Goal: Transaction & Acquisition: Purchase product/service

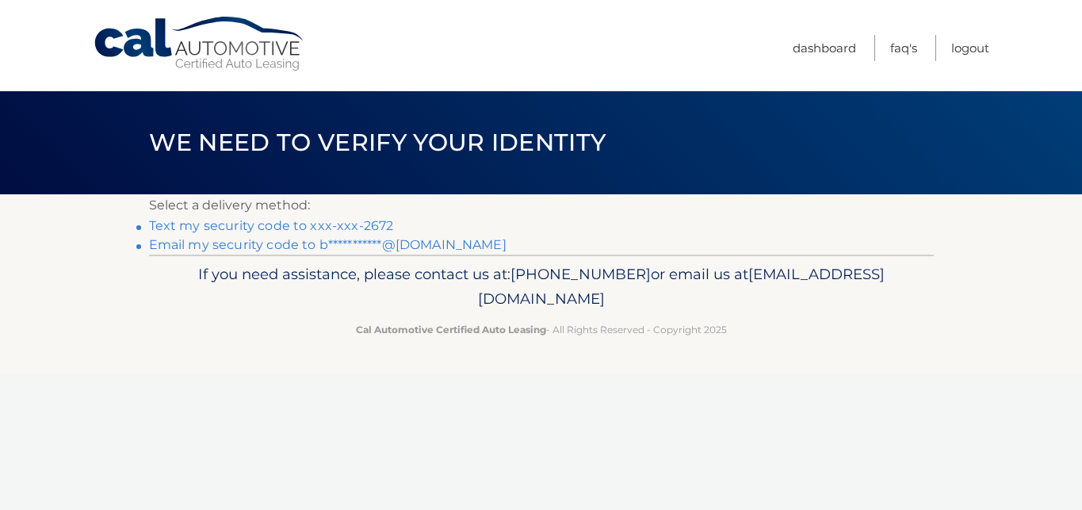
click at [377, 224] on link "Text my security code to xxx-xxx-2672" at bounding box center [271, 225] width 245 height 15
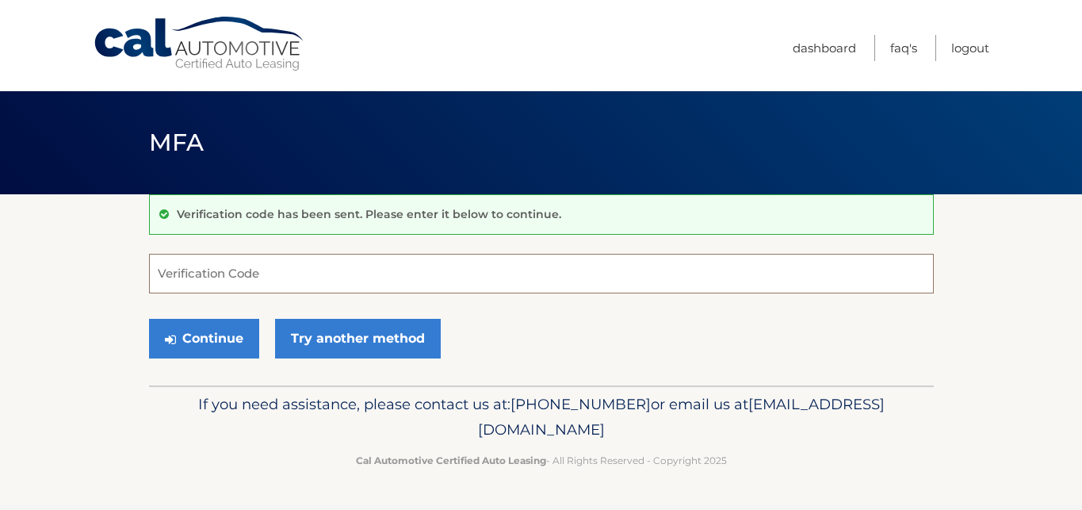
click at [377, 277] on input "Verification Code" at bounding box center [541, 274] width 784 height 40
type input "833898"
click at [149, 319] on button "Continue" at bounding box center [204, 339] width 110 height 40
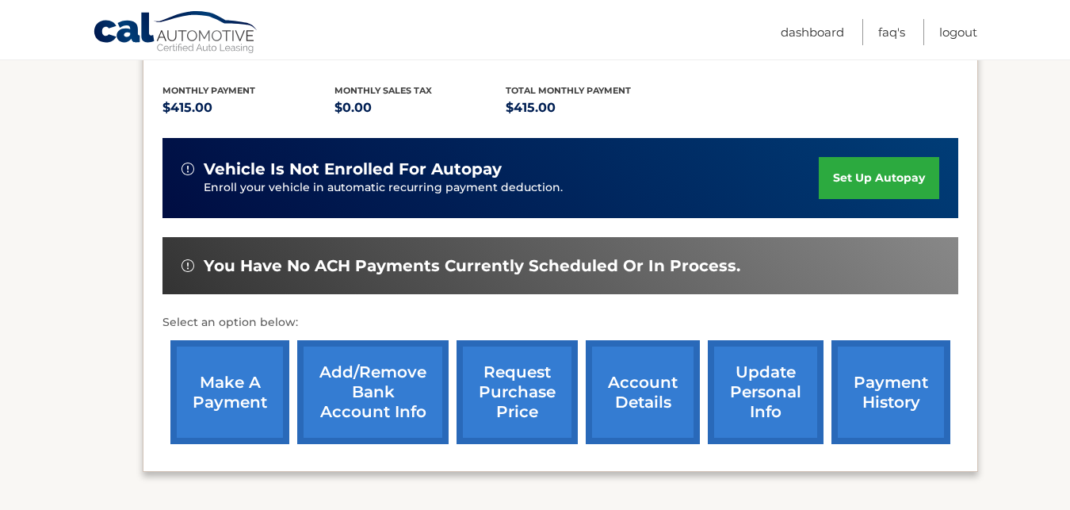
scroll to position [344, 0]
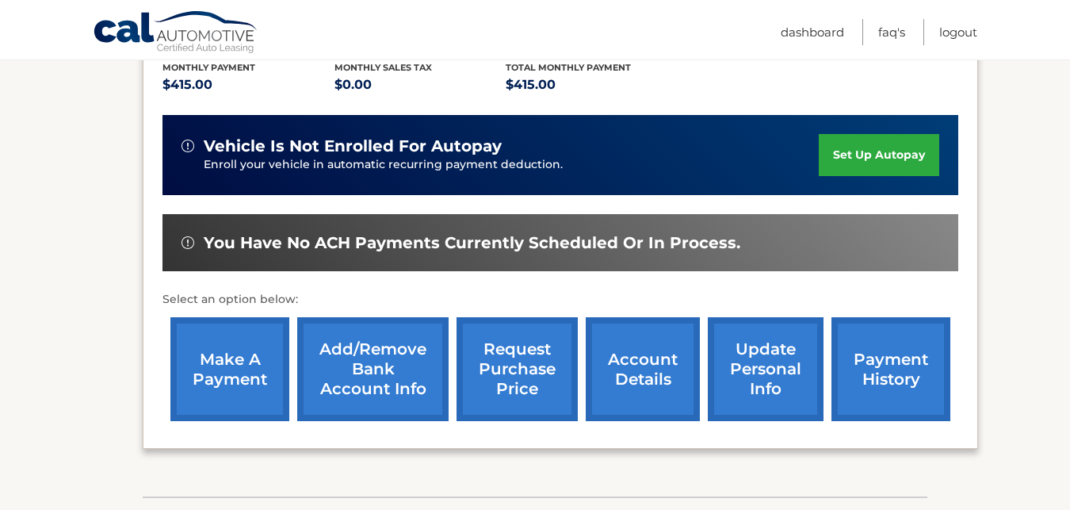
click at [226, 394] on link "make a payment" at bounding box center [229, 369] width 119 height 104
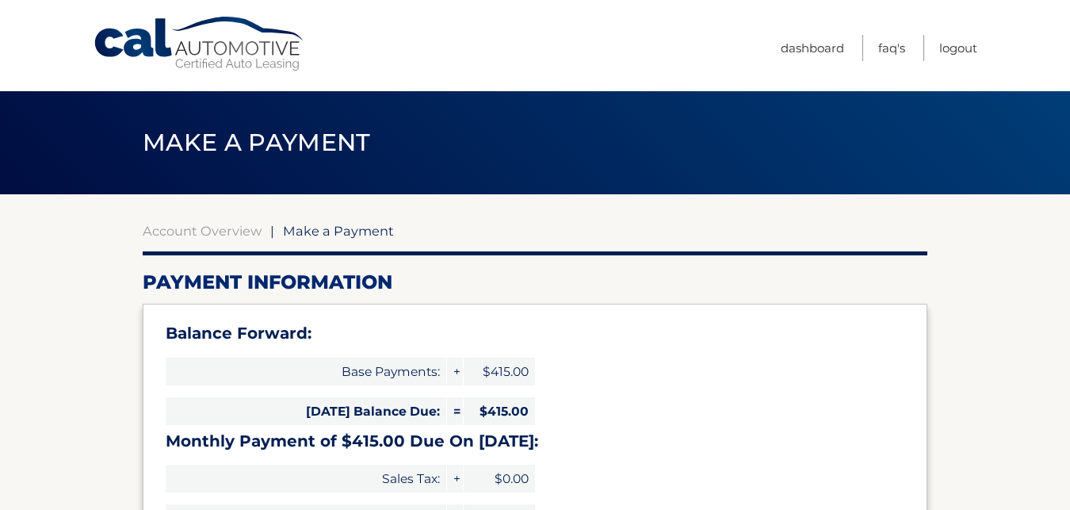
select select "Y2FhMjEwMjQtMTc4Mi00ZjhmLWIxY2UtYzZlOGEyZjJlYTUz"
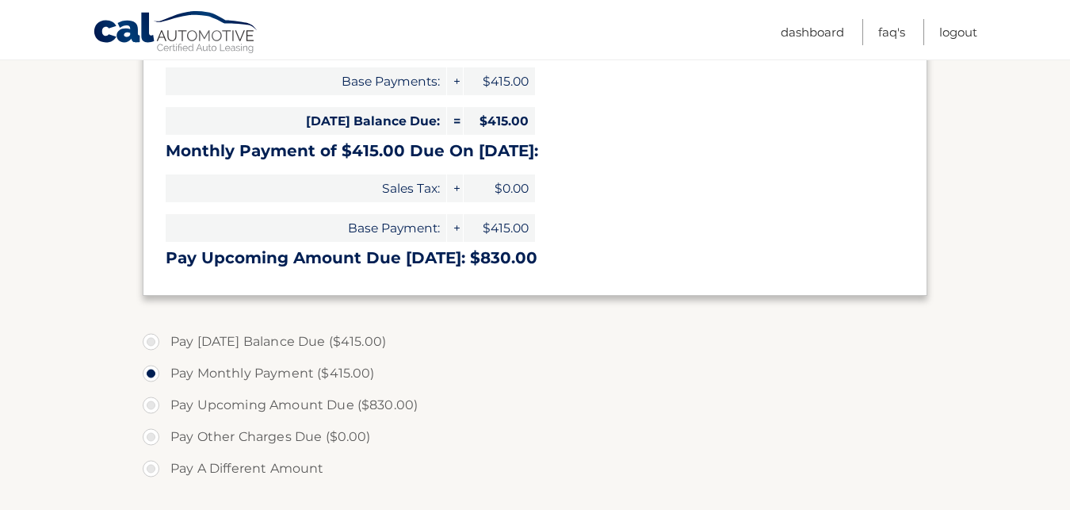
scroll to position [315, 0]
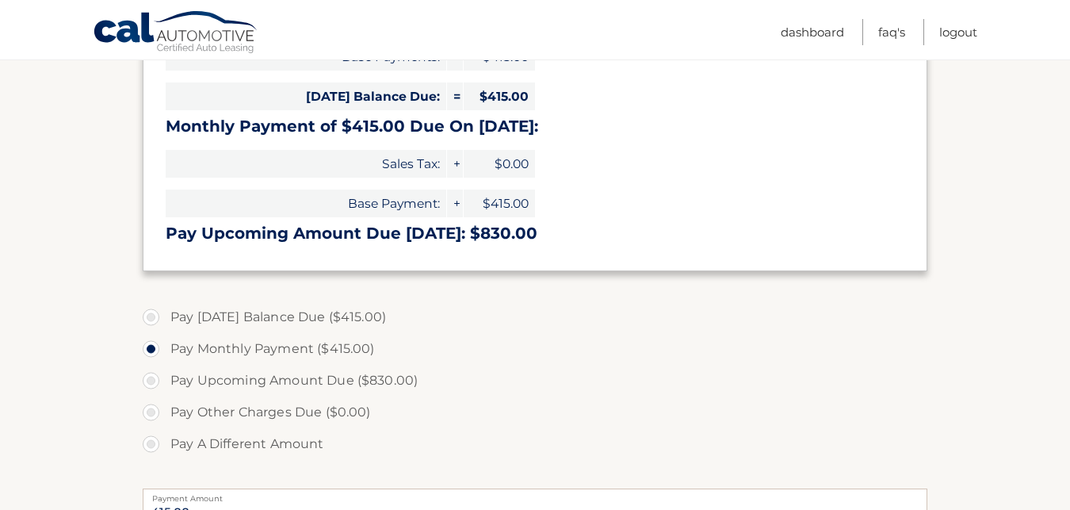
click at [157, 319] on label "Pay [DATE] Balance Due ($415.00)" at bounding box center [535, 317] width 784 height 32
click at [157, 319] on input "Pay [DATE] Balance Due ($415.00)" at bounding box center [157, 313] width 16 height 25
radio input "true"
click at [156, 346] on label "Pay Monthly Payment ($415.00)" at bounding box center [535, 349] width 784 height 32
click at [156, 346] on input "Pay Monthly Payment ($415.00)" at bounding box center [157, 345] width 16 height 25
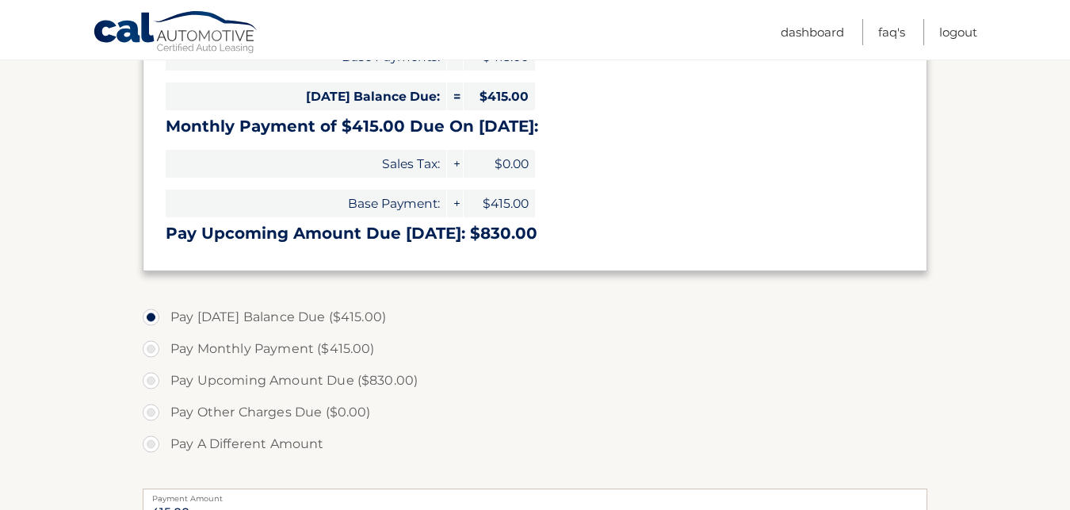
radio input "true"
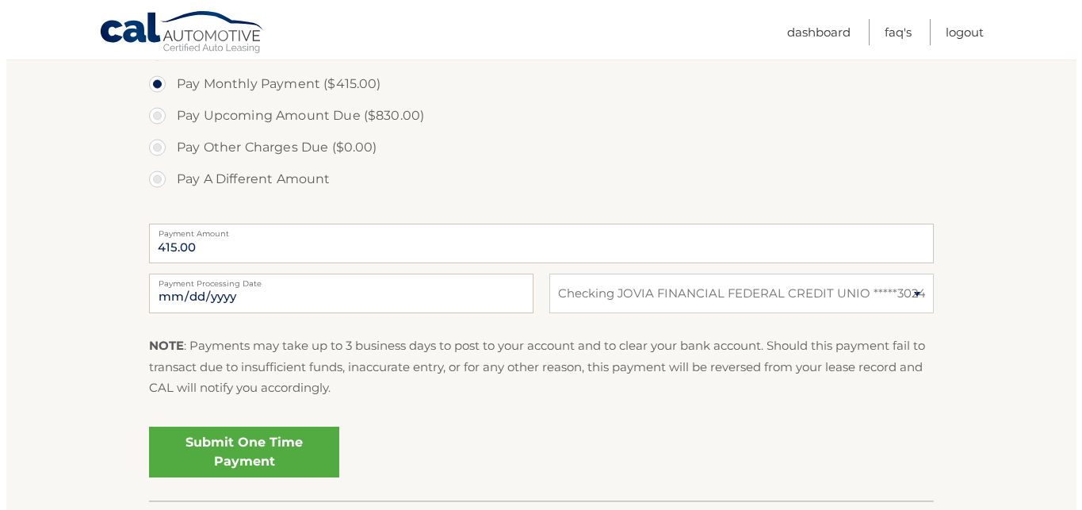
scroll to position [595, 0]
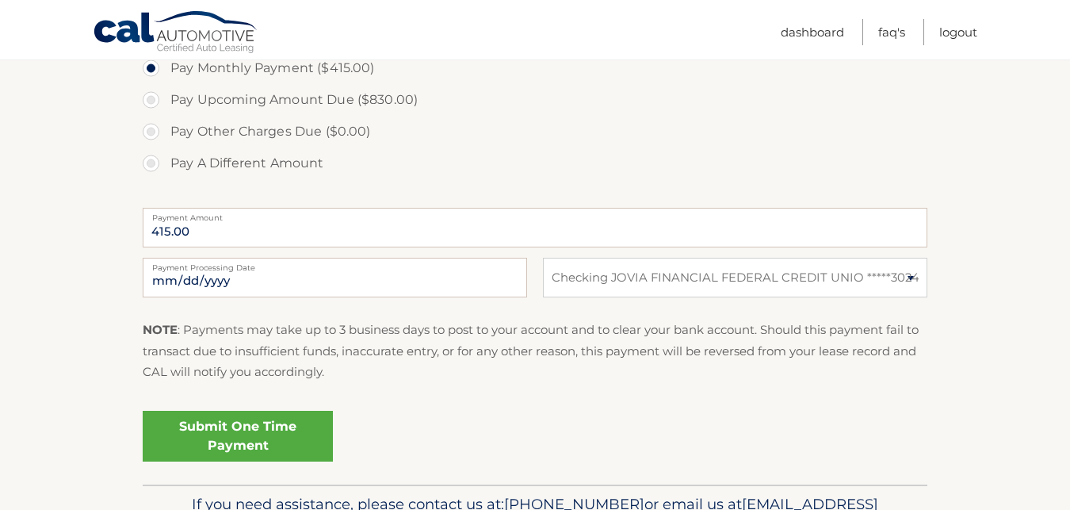
click at [246, 429] on link "Submit One Time Payment" at bounding box center [238, 435] width 190 height 51
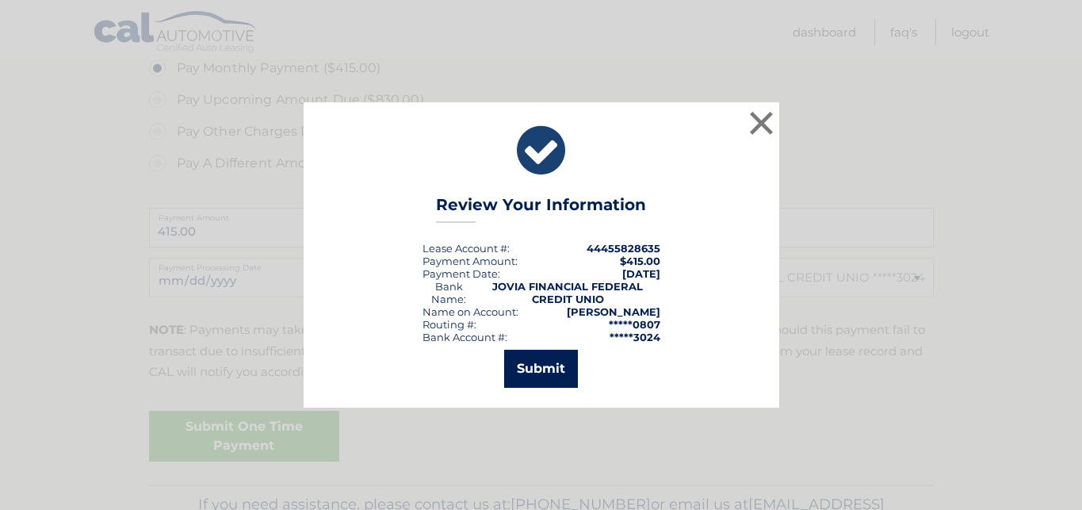
click at [526, 372] on button "Submit" at bounding box center [541, 368] width 74 height 38
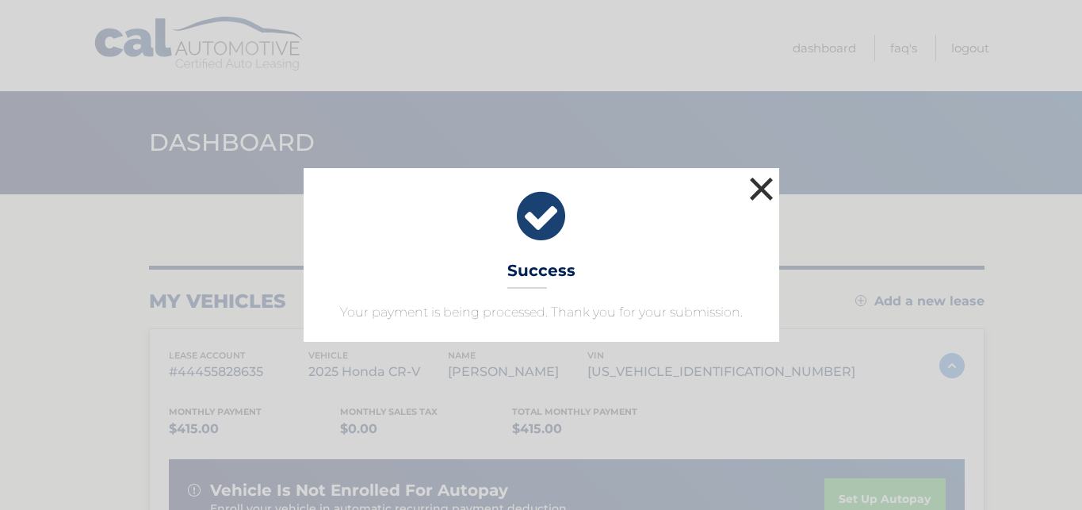
click at [765, 185] on button "×" at bounding box center [762, 189] width 32 height 32
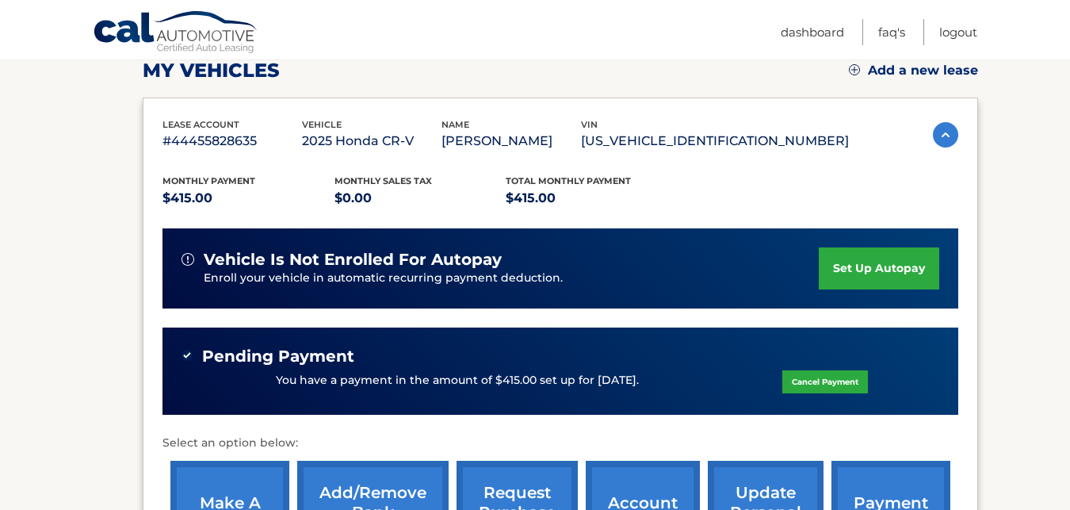
scroll to position [382, 0]
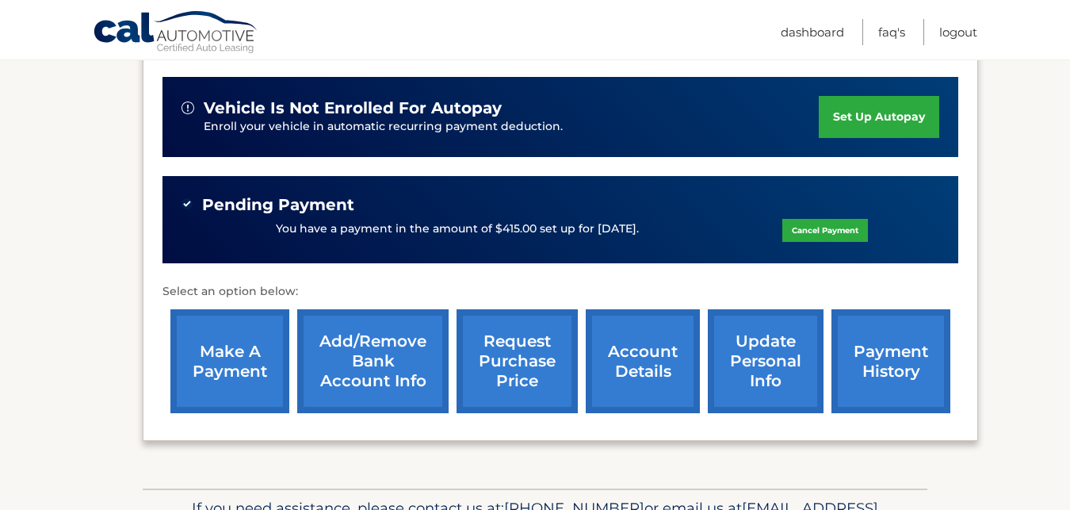
click at [899, 361] on link "payment history" at bounding box center [890, 361] width 119 height 104
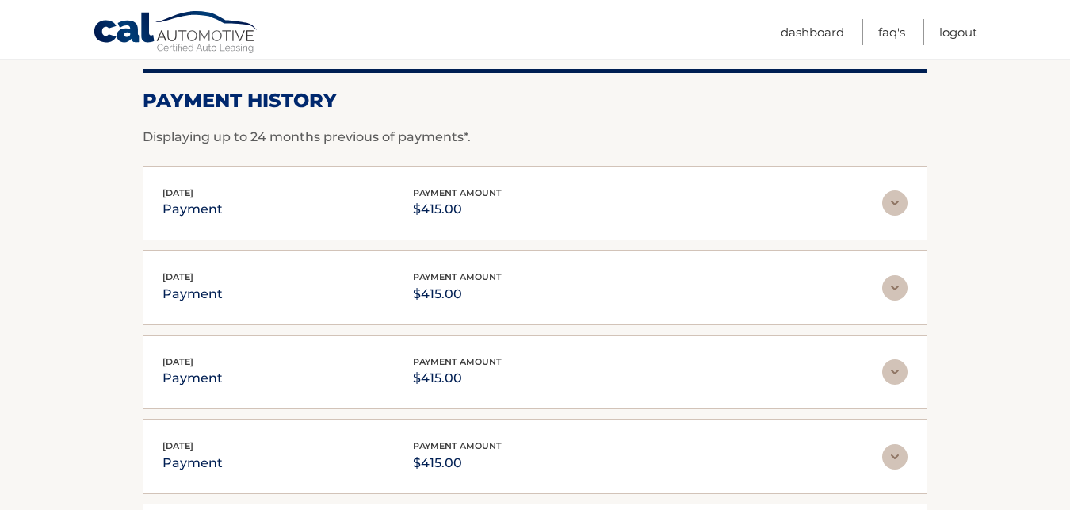
scroll to position [233, 0]
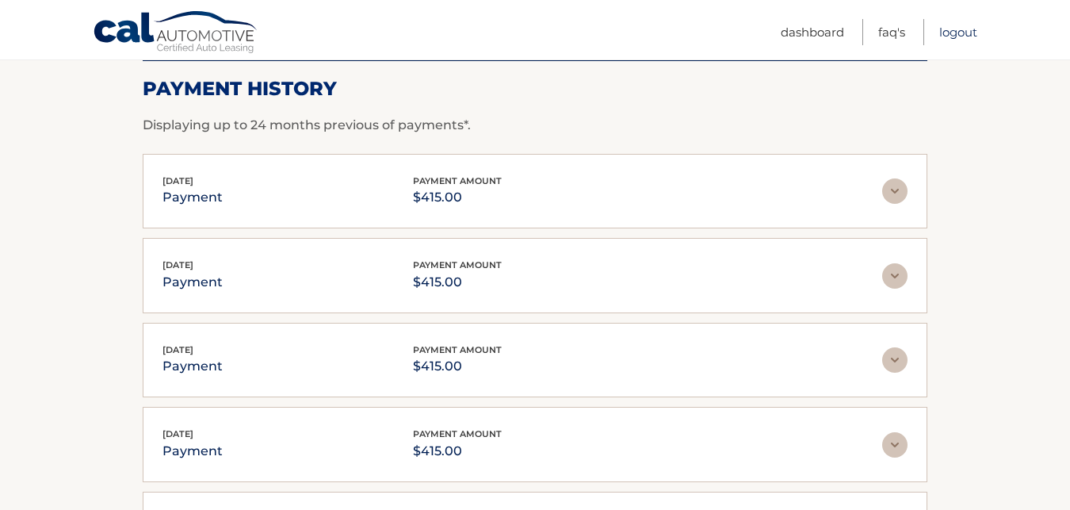
click at [972, 28] on link "Logout" at bounding box center [958, 32] width 38 height 26
